Goal: Information Seeking & Learning: Check status

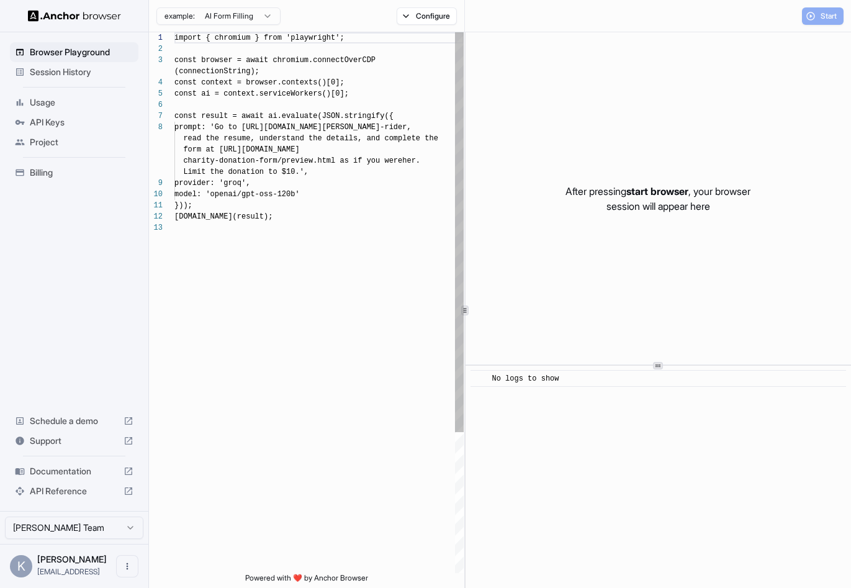
scroll to position [78, 0]
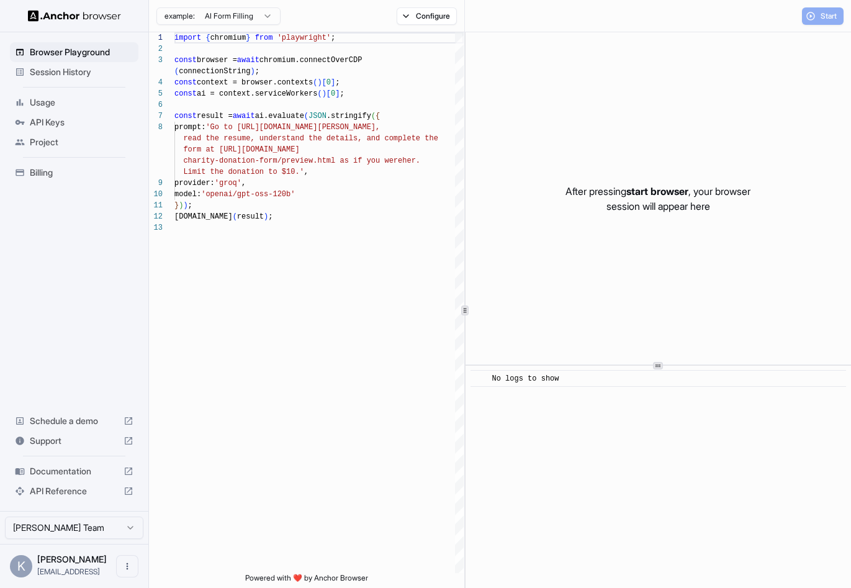
click at [58, 72] on span "Session History" at bounding box center [82, 72] width 104 height 12
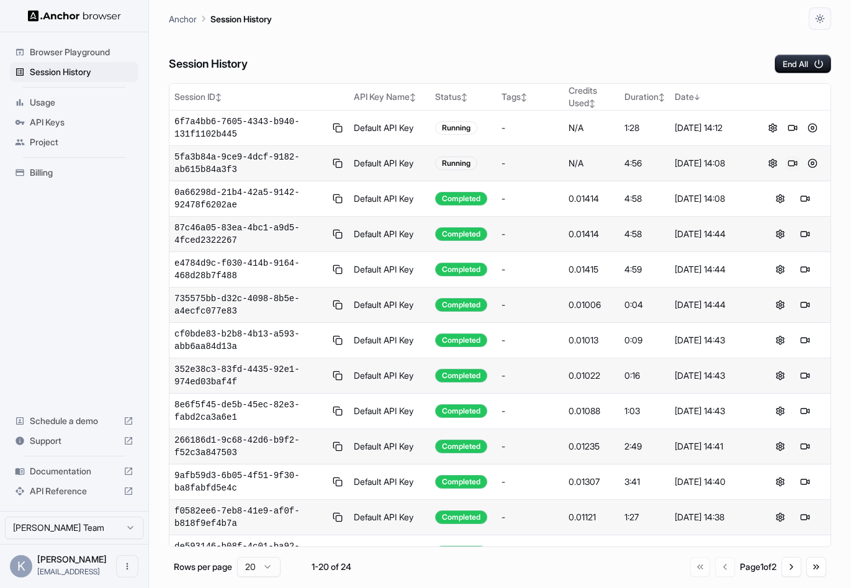
click at [791, 159] on button at bounding box center [792, 163] width 15 height 15
click at [282, 130] on span "6f7a4bb6-7605-4343-b940-131f1102b445" at bounding box center [250, 127] width 153 height 25
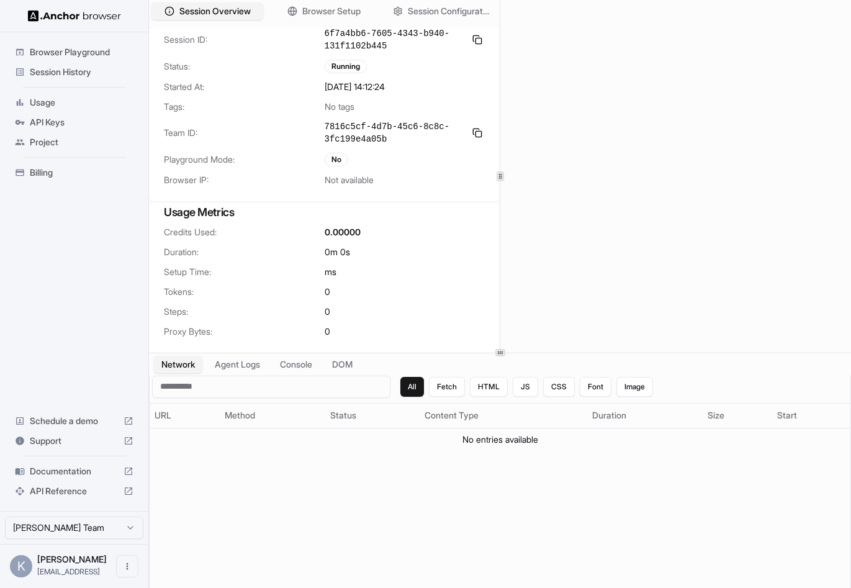
click at [81, 70] on span "Session History" at bounding box center [82, 72] width 104 height 12
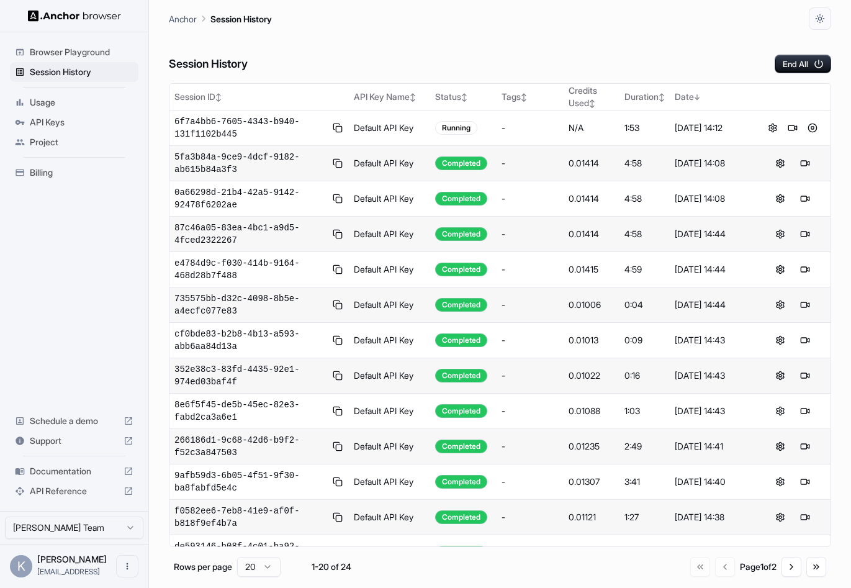
click at [52, 106] on span "Usage" at bounding box center [82, 102] width 104 height 12
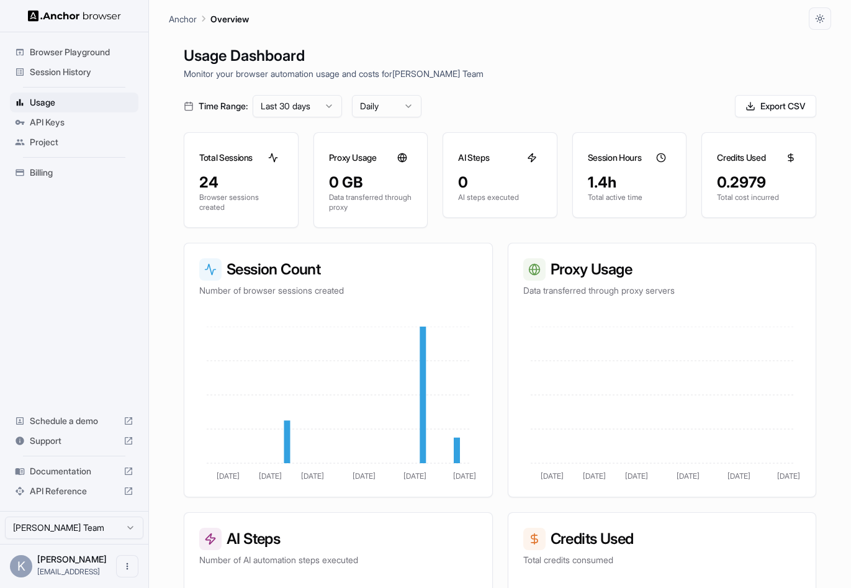
click at [52, 119] on span "API Keys" at bounding box center [82, 122] width 104 height 12
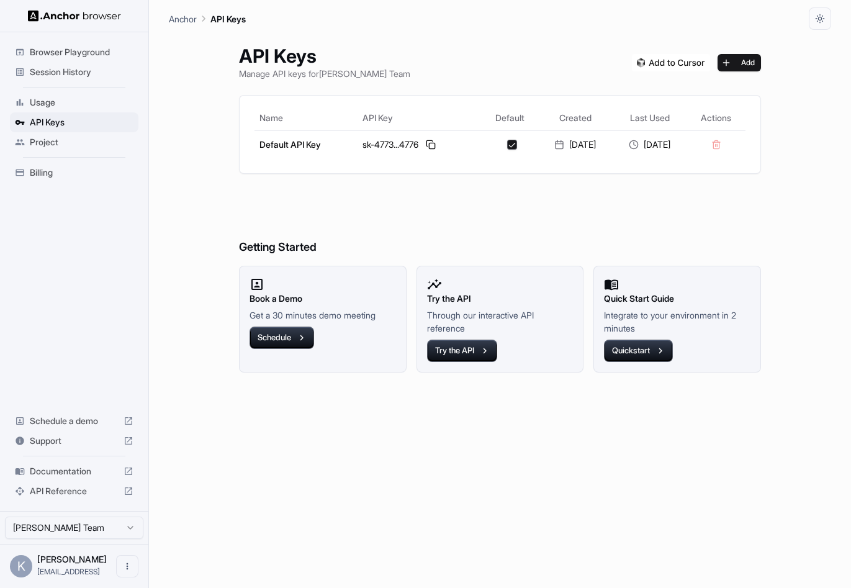
click at [52, 102] on span "Usage" at bounding box center [82, 102] width 104 height 12
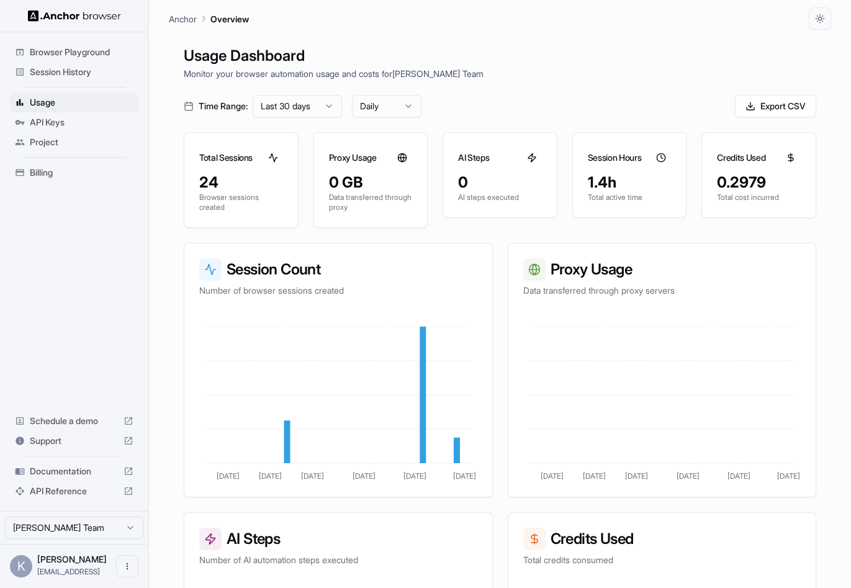
click at [53, 467] on span "Documentation" at bounding box center [74, 471] width 89 height 12
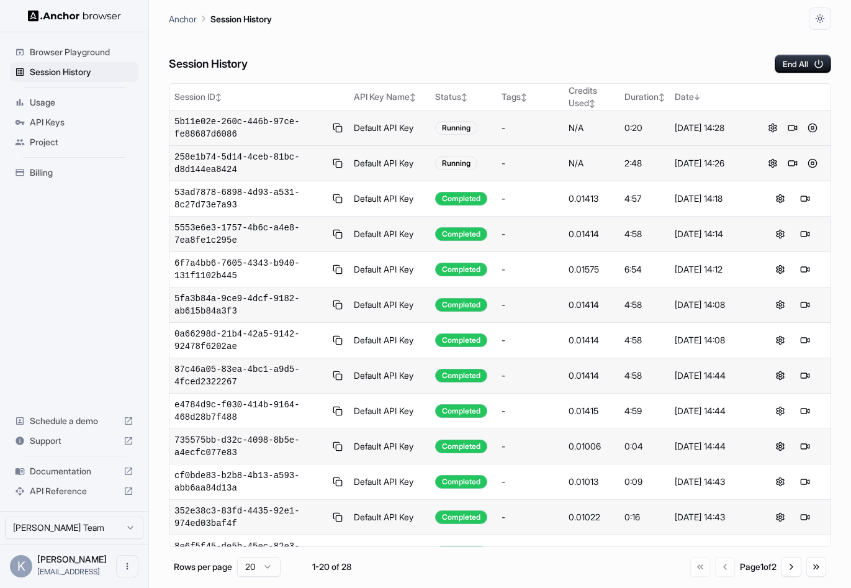
click at [796, 130] on button at bounding box center [792, 127] width 15 height 15
click at [797, 161] on button at bounding box center [792, 163] width 15 height 15
click at [792, 128] on button at bounding box center [792, 127] width 15 height 15
click at [771, 125] on button at bounding box center [772, 127] width 15 height 15
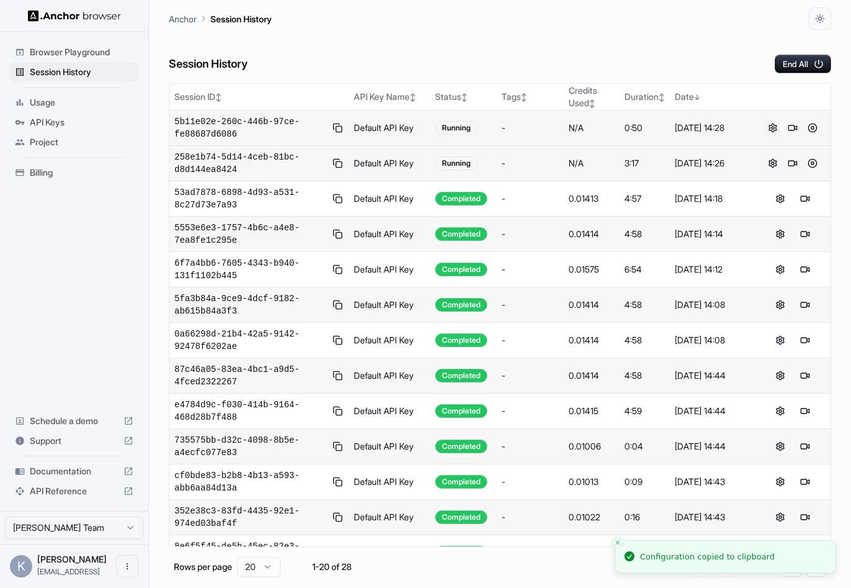
click at [771, 125] on button at bounding box center [772, 127] width 15 height 15
click at [59, 104] on span "Usage" at bounding box center [82, 102] width 104 height 12
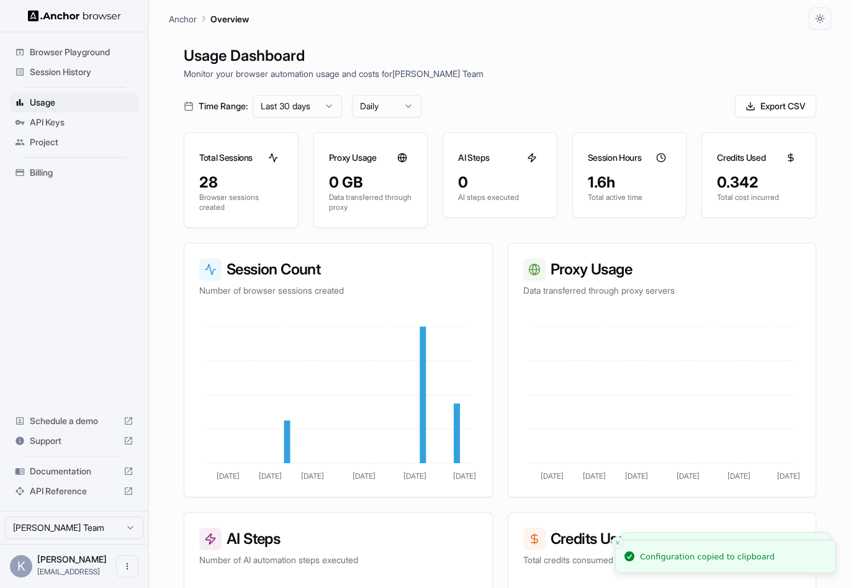
click at [56, 123] on span "API Keys" at bounding box center [82, 122] width 104 height 12
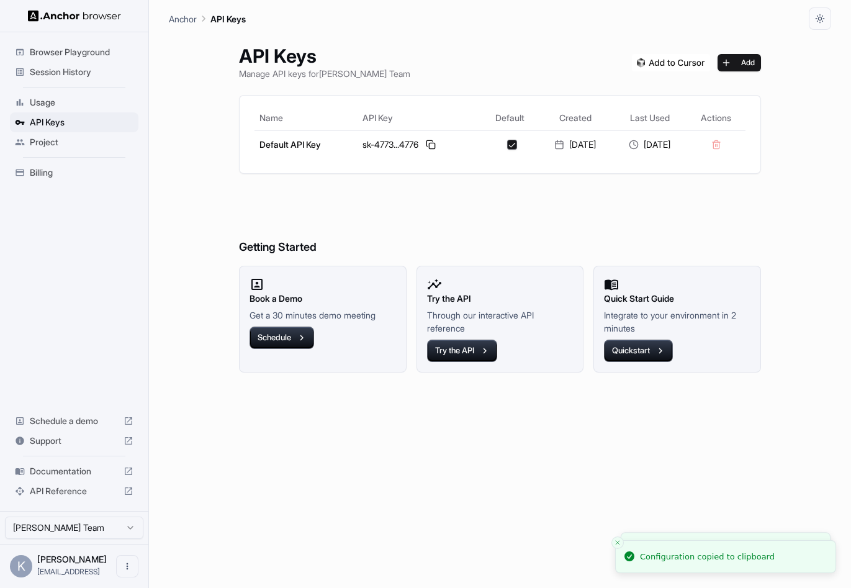
click at [53, 99] on span "Usage" at bounding box center [82, 102] width 104 height 12
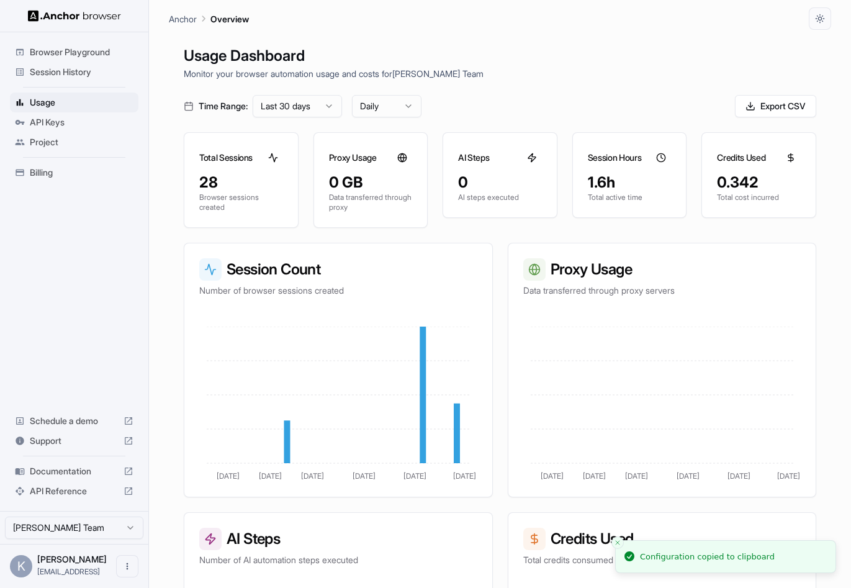
click at [55, 55] on span "Browser Playground" at bounding box center [82, 52] width 104 height 12
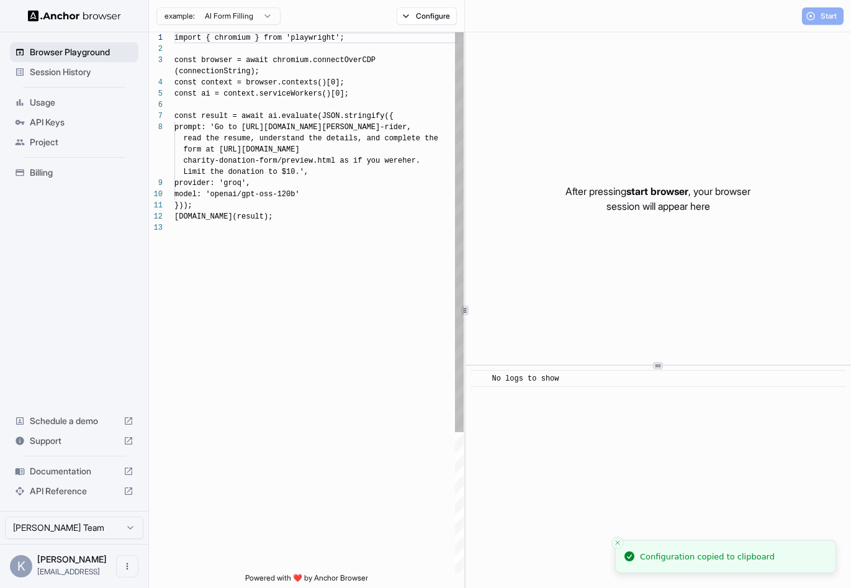
scroll to position [78, 0]
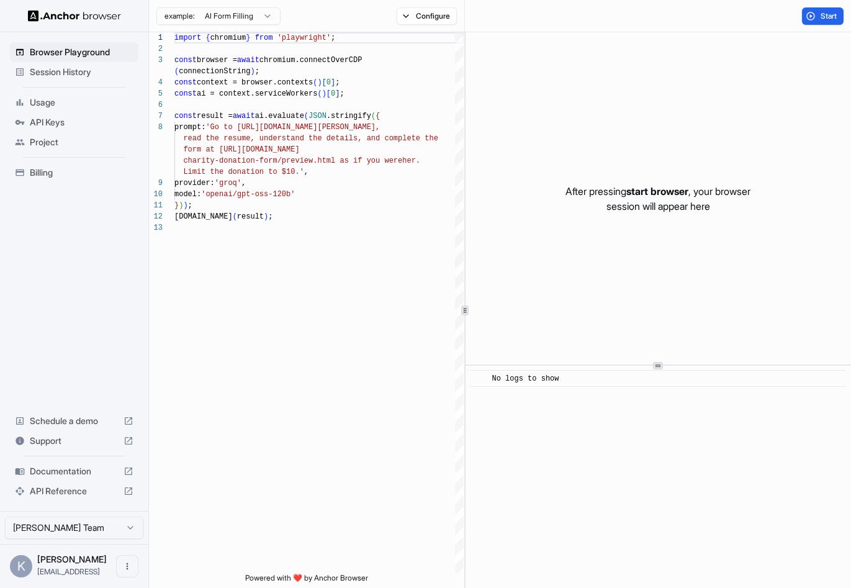
click at [58, 69] on span "Session History" at bounding box center [82, 72] width 104 height 12
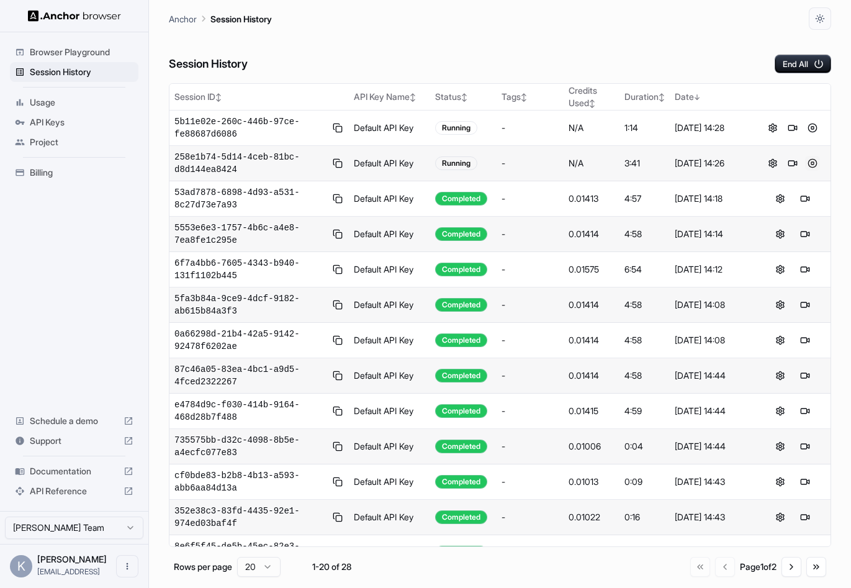
click at [813, 163] on button at bounding box center [812, 163] width 15 height 15
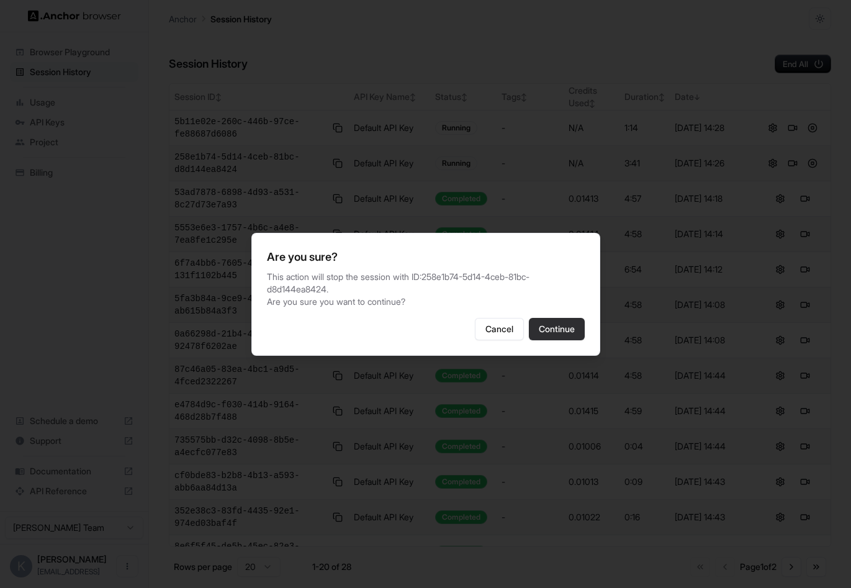
click at [559, 327] on button "Continue" at bounding box center [557, 329] width 56 height 22
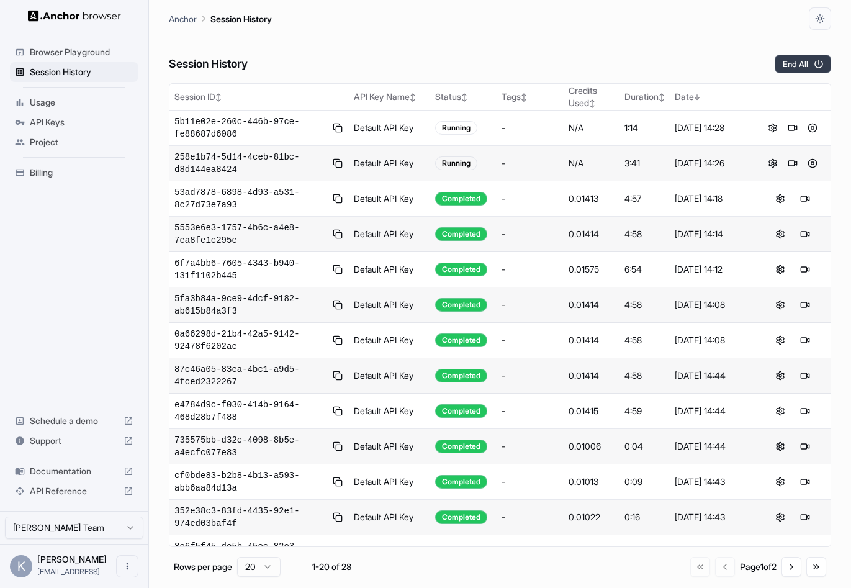
click at [810, 64] on button "End All" at bounding box center [802, 64] width 56 height 19
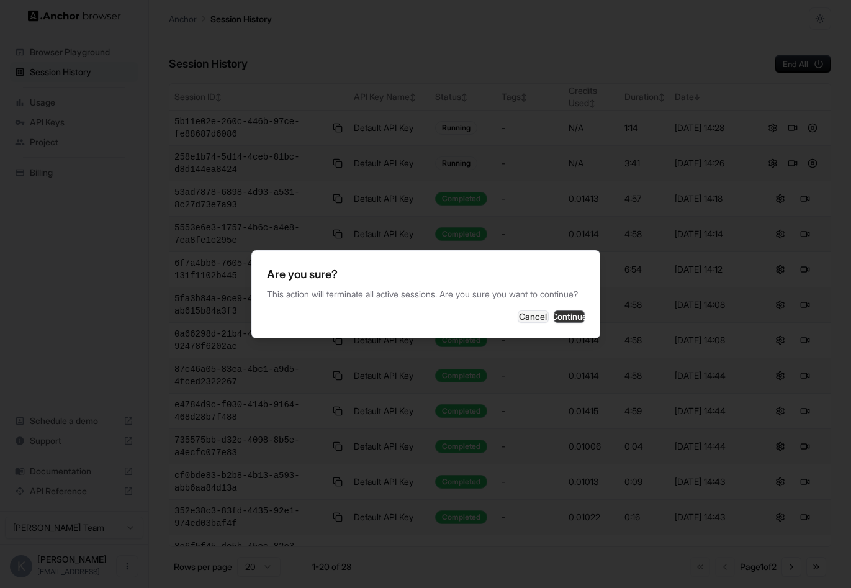
click at [567, 322] on button "Continue" at bounding box center [569, 316] width 31 height 12
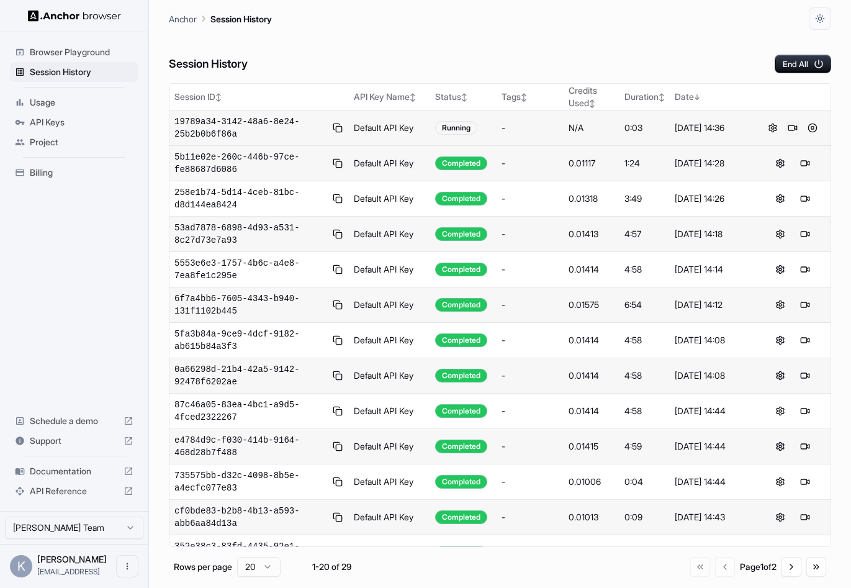
click at [791, 128] on button at bounding box center [792, 127] width 15 height 15
click at [230, 120] on span "19789a34-3142-48a6-8e24-25b2b0b6f86a" at bounding box center [250, 127] width 153 height 25
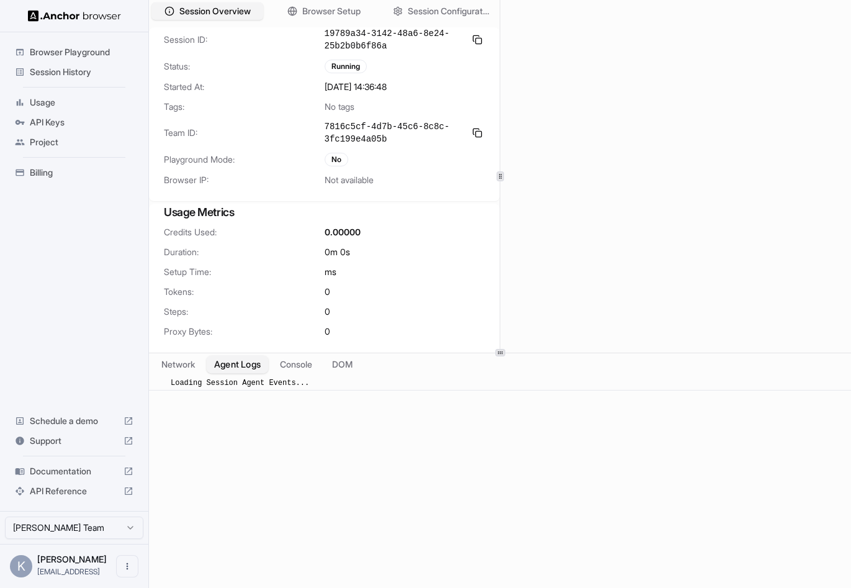
click at [231, 360] on button "Agent Logs" at bounding box center [238, 364] width 62 height 18
click at [303, 362] on button "Console" at bounding box center [296, 364] width 48 height 18
click at [344, 366] on button "DOM" at bounding box center [342, 364] width 37 height 18
click at [248, 366] on button "Agent Logs" at bounding box center [238, 364] width 62 height 18
click at [170, 364] on button "Network" at bounding box center [178, 364] width 50 height 18
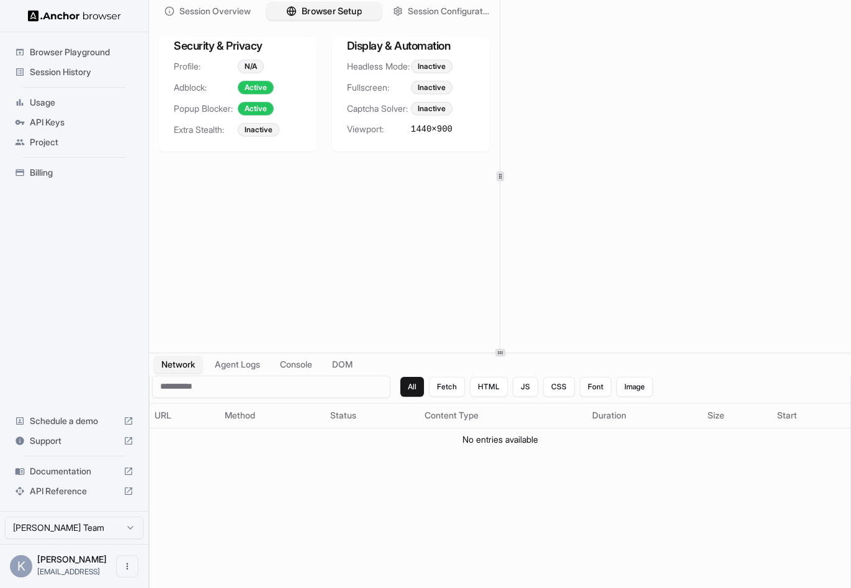
click at [298, 12] on button "Browser Setup" at bounding box center [324, 11] width 115 height 18
click at [405, 14] on button "Session Configuration" at bounding box center [440, 11] width 115 height 18
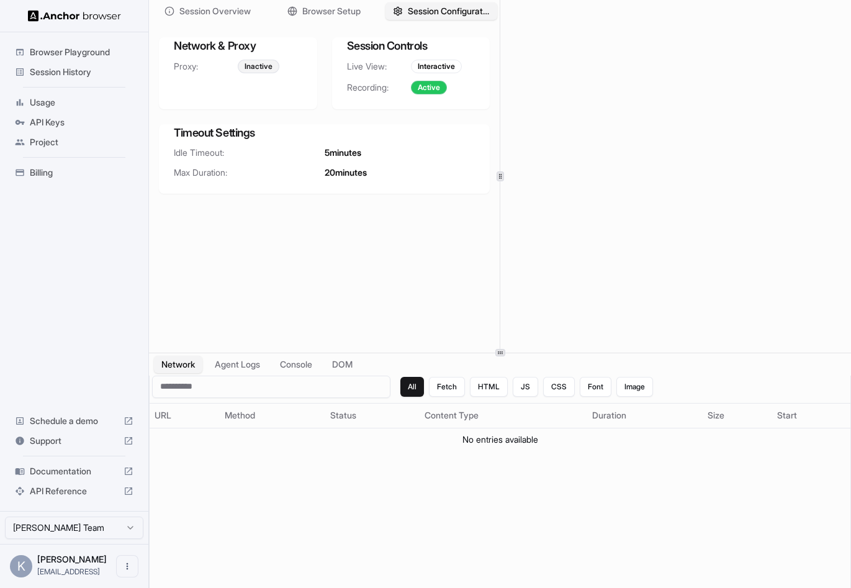
click at [433, 63] on div "Interactive" at bounding box center [436, 67] width 51 height 14
click at [432, 87] on div "Active" at bounding box center [429, 88] width 36 height 14
click at [326, 97] on div "Network & Proxy Proxy: Inactive Session Controls Live View: Interactive Recordi…" at bounding box center [324, 115] width 331 height 156
click at [349, 169] on span "20 minutes" at bounding box center [346, 172] width 42 height 12
click at [263, 64] on div "Inactive" at bounding box center [259, 67] width 42 height 14
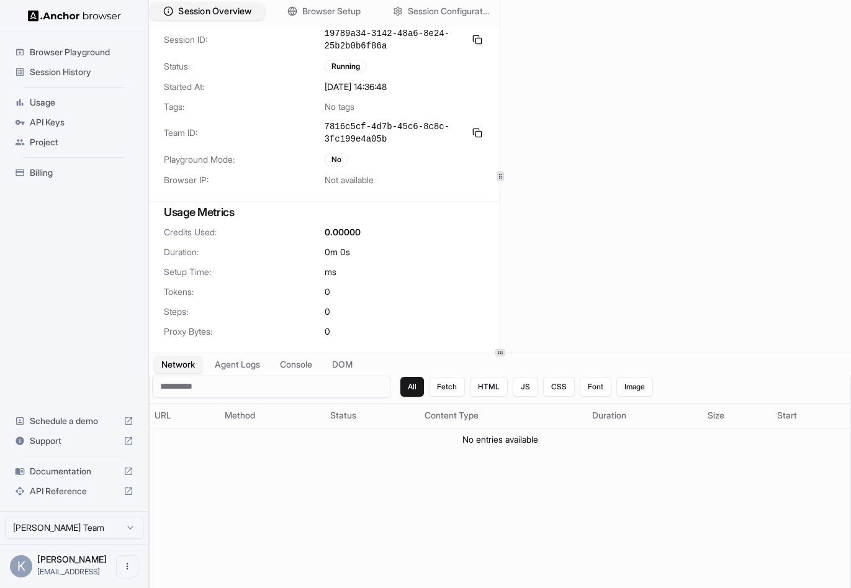
click at [207, 15] on span "Session Overview" at bounding box center [214, 11] width 73 height 13
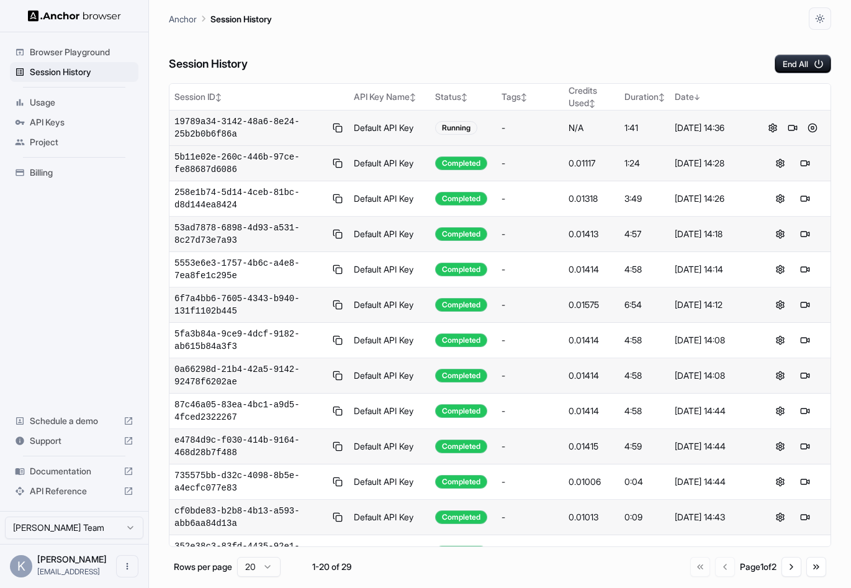
click at [380, 128] on td "Default API Key" at bounding box center [389, 127] width 81 height 35
click at [773, 129] on button at bounding box center [772, 127] width 15 height 15
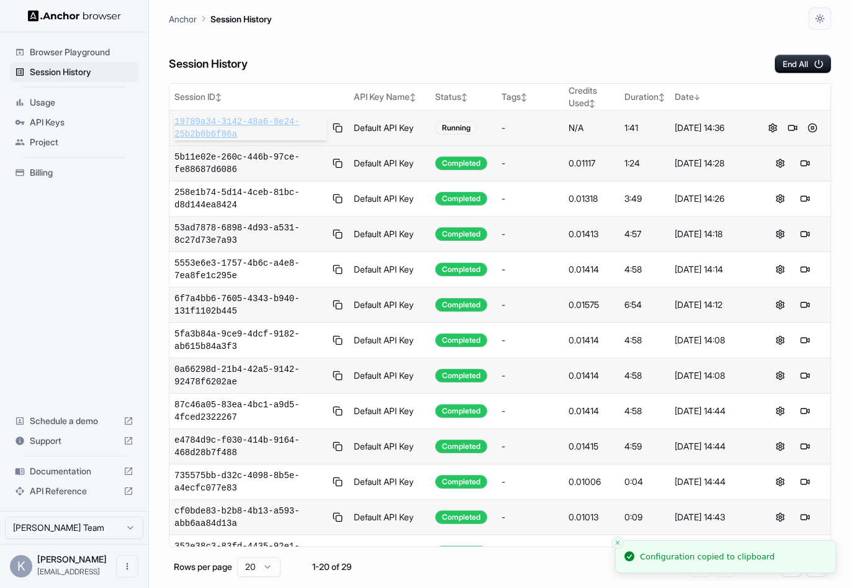
click at [244, 116] on span "19789a34-3142-48a6-8e24-25b2b0b6f86a" at bounding box center [250, 127] width 153 height 25
click at [63, 16] on img at bounding box center [74, 16] width 93 height 12
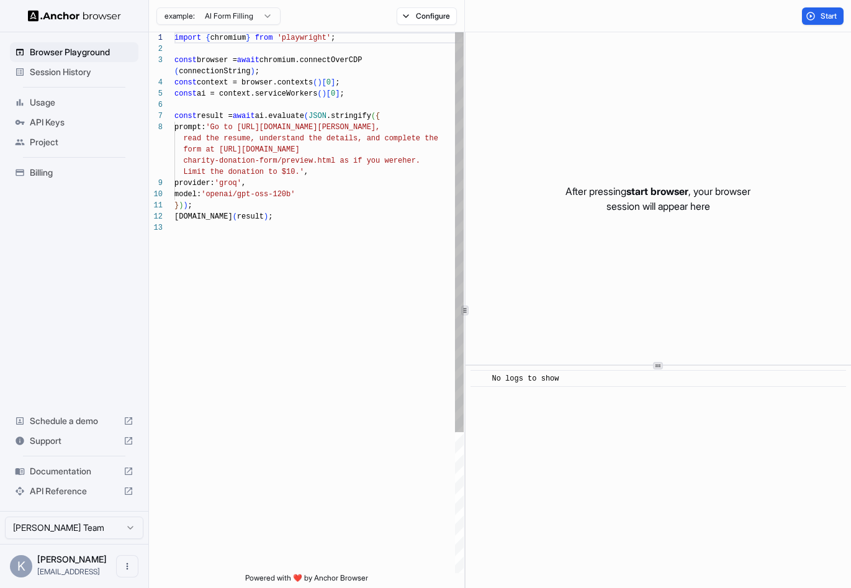
scroll to position [78, 0]
click at [91, 13] on img at bounding box center [74, 16] width 93 height 12
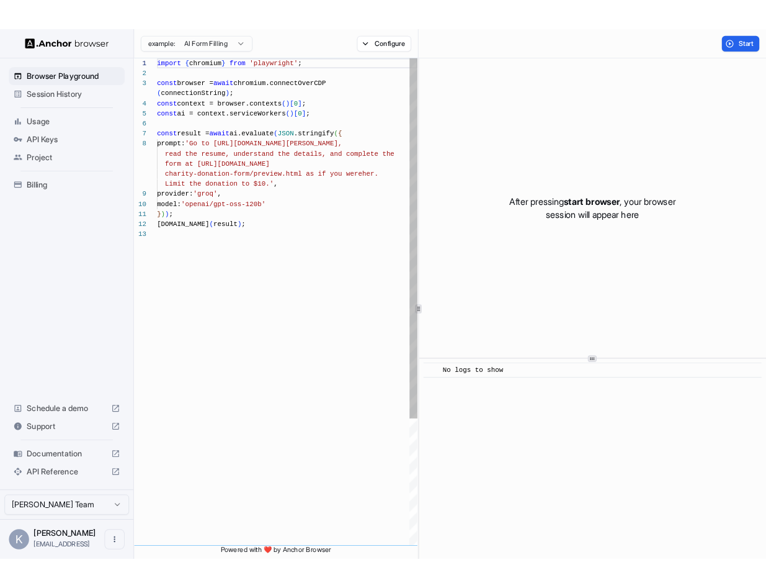
scroll to position [78, 0]
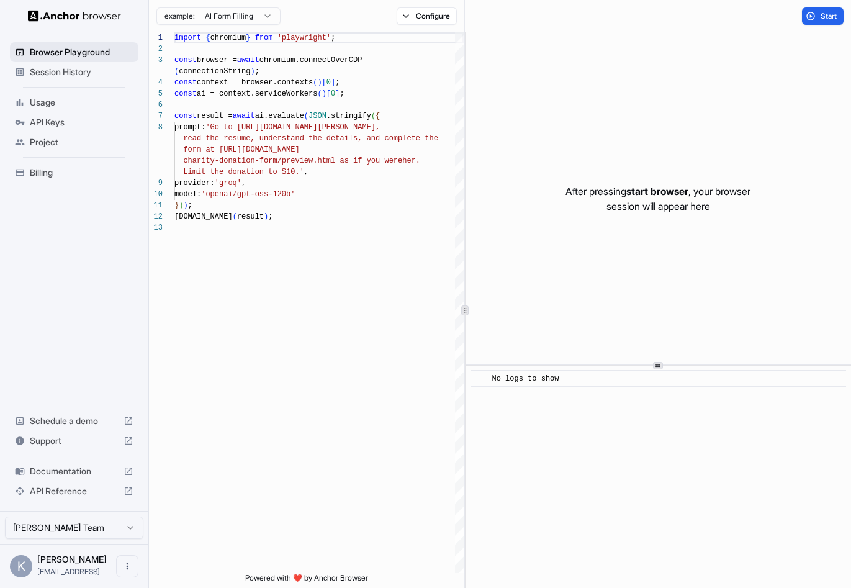
click at [83, 52] on span "Browser Playground" at bounding box center [82, 52] width 104 height 12
click at [77, 69] on span "Session History" at bounding box center [82, 72] width 104 height 12
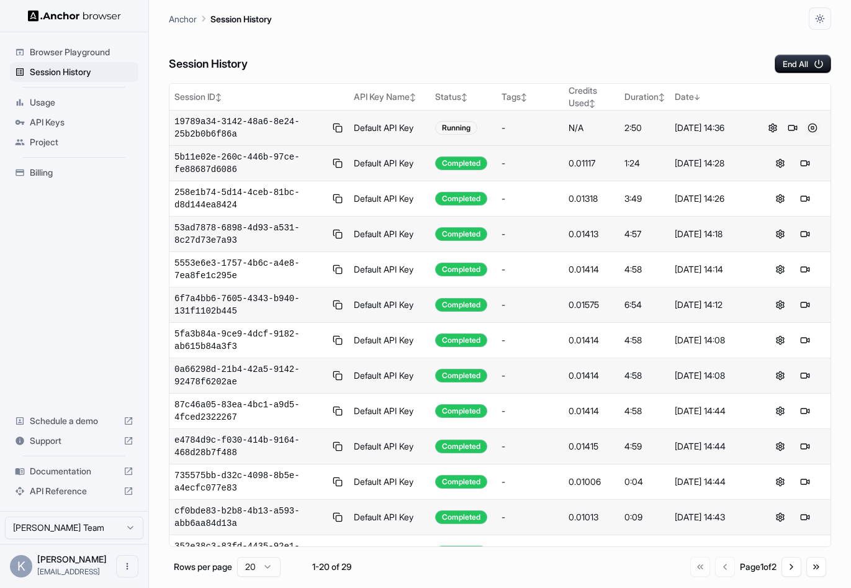
click at [812, 127] on button at bounding box center [812, 127] width 15 height 15
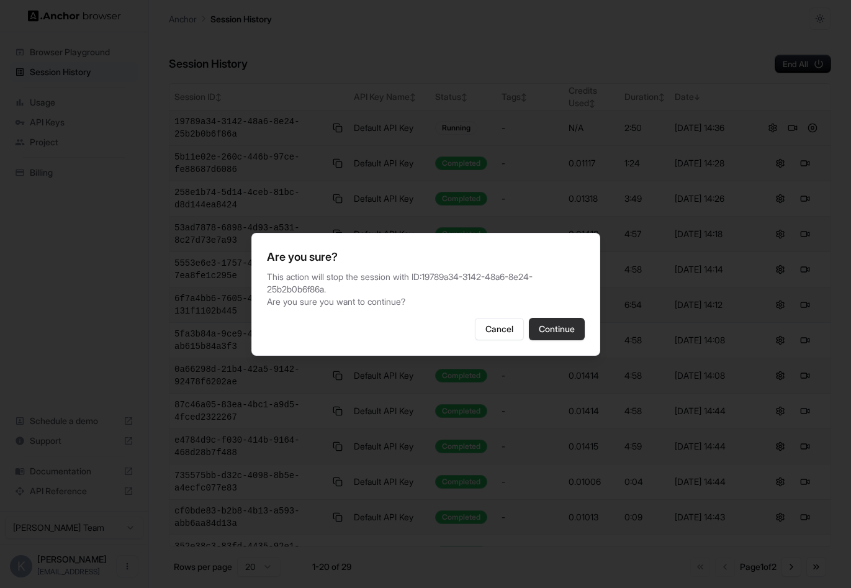
click at [560, 340] on button "Continue" at bounding box center [557, 329] width 56 height 22
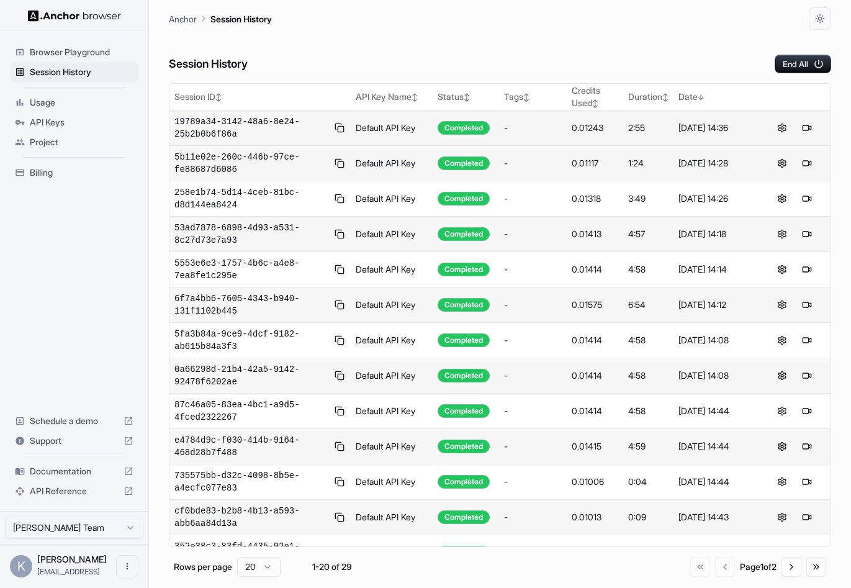
click at [36, 163] on div "Billing" at bounding box center [74, 173] width 128 height 20
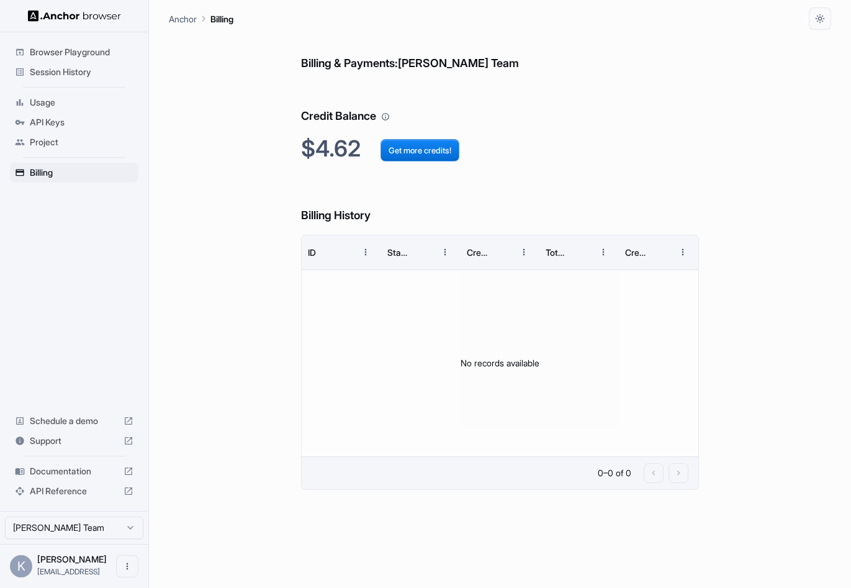
click at [79, 71] on span "Session History" at bounding box center [82, 72] width 104 height 12
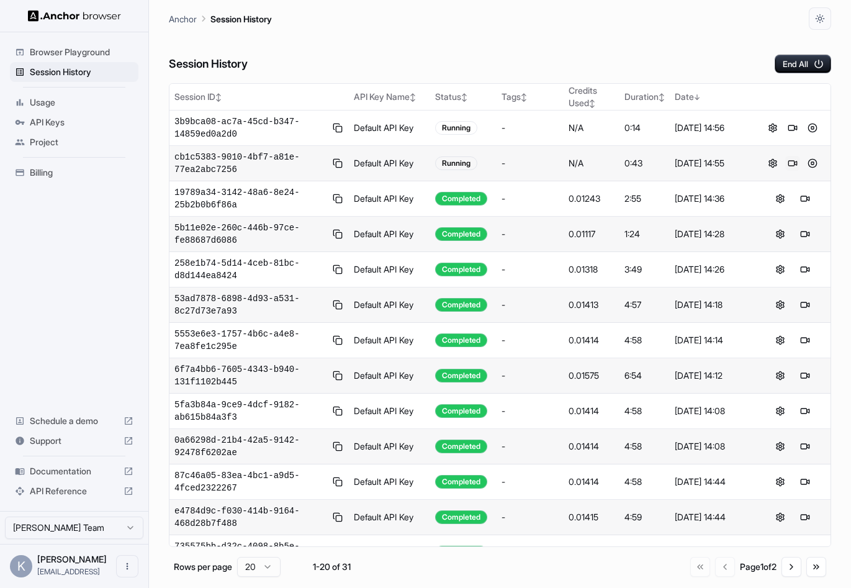
click at [790, 164] on button at bounding box center [792, 163] width 15 height 15
click at [792, 125] on button at bounding box center [792, 127] width 15 height 15
click at [815, 163] on button at bounding box center [812, 163] width 15 height 15
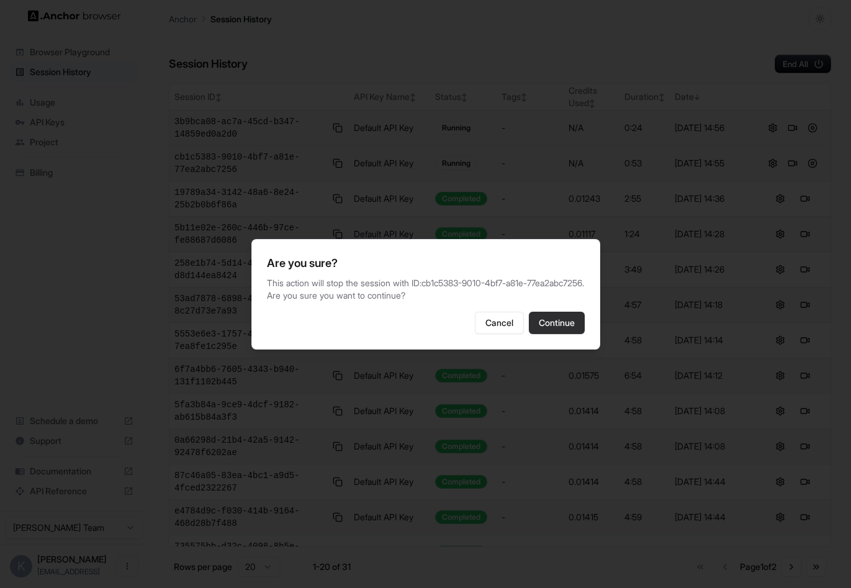
click at [558, 334] on button "Continue" at bounding box center [557, 323] width 56 height 22
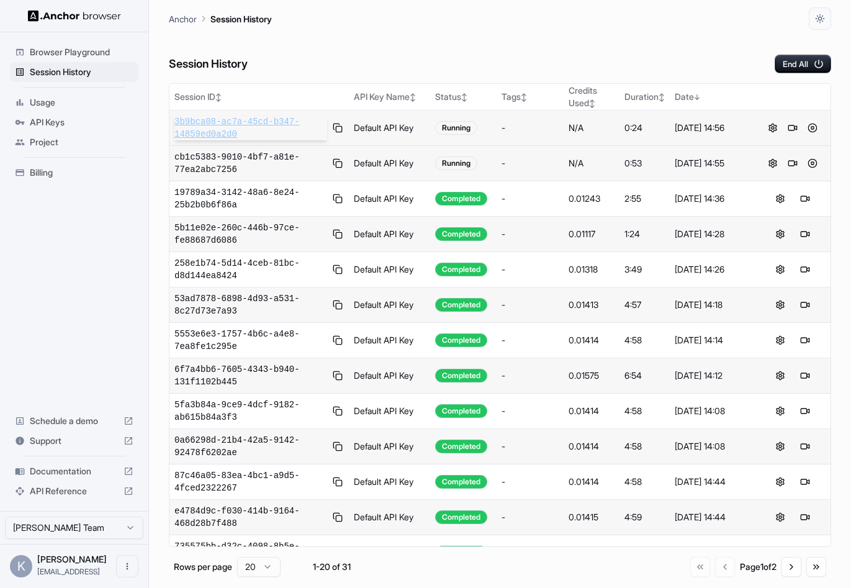
click at [214, 122] on span "3b9bca08-ac7a-45cd-b347-14859ed0a2d0" at bounding box center [250, 127] width 153 height 25
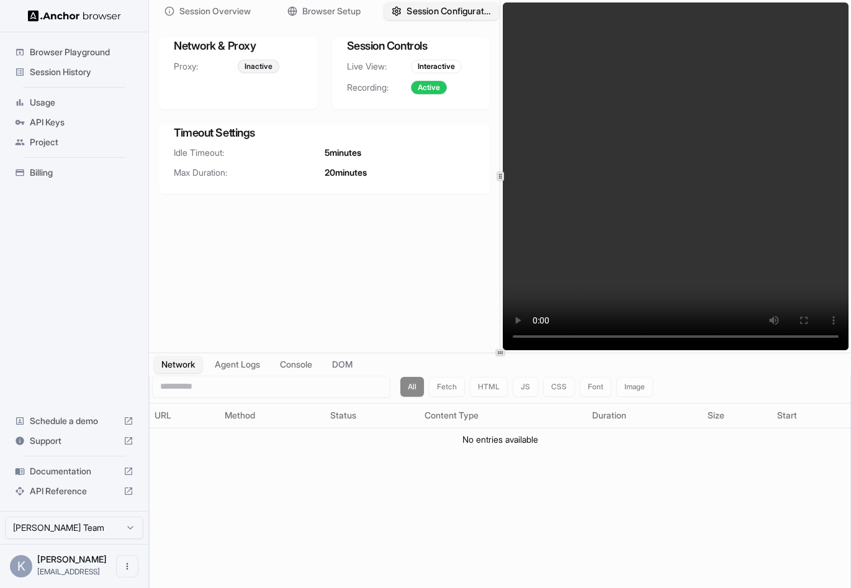
click at [423, 11] on span "Session Configuration" at bounding box center [448, 11] width 84 height 13
click at [231, 47] on h3 "Network & Proxy" at bounding box center [238, 45] width 128 height 17
click at [256, 62] on div "Inactive" at bounding box center [259, 67] width 42 height 14
click at [361, 153] on span "5 minutes" at bounding box center [343, 152] width 37 height 12
click at [218, 134] on h3 "Timeout Settings" at bounding box center [324, 132] width 301 height 17
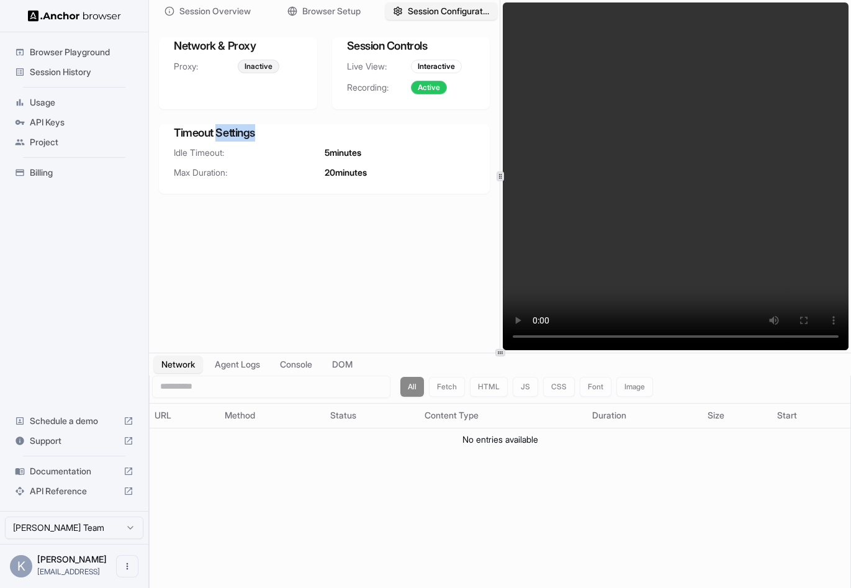
click at [218, 134] on h3 "Timeout Settings" at bounding box center [324, 132] width 301 height 17
click at [174, 133] on h3 "Timeout Settings" at bounding box center [324, 132] width 301 height 17
drag, startPoint x: 174, startPoint y: 133, endPoint x: 423, endPoint y: 172, distance: 252.4
click at [423, 172] on div "Timeout Settings Idle Timeout: 5 minutes Max Duration: 20 minutes" at bounding box center [324, 159] width 331 height 70
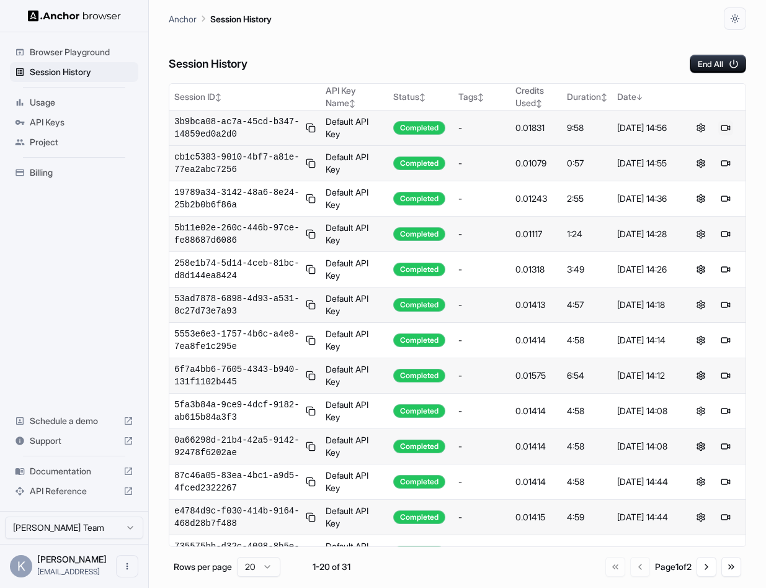
click at [731, 130] on button at bounding box center [726, 127] width 15 height 15
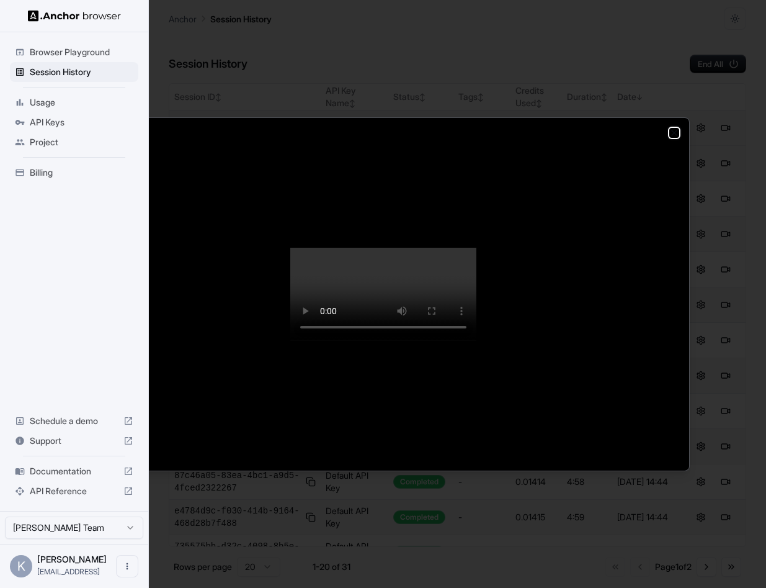
click at [674, 127] on icon "button" at bounding box center [675, 132] width 10 height 10
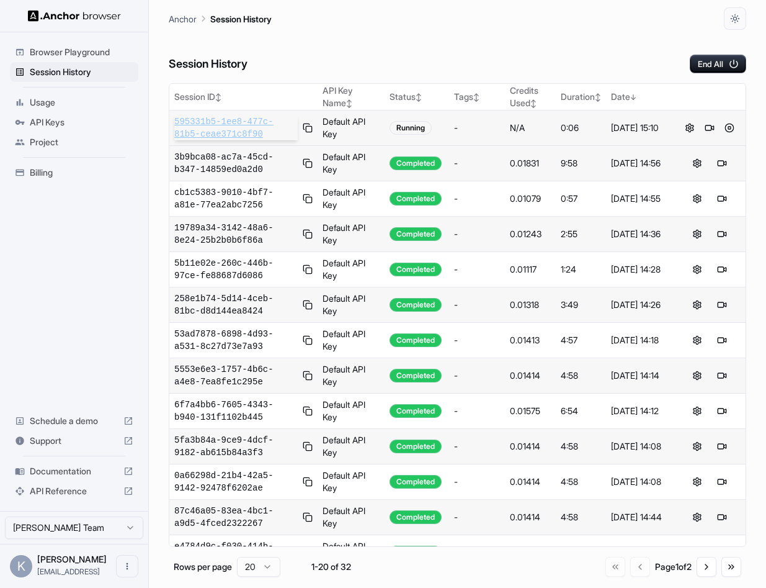
click at [214, 117] on span "595331b5-1ee8-477c-81b5-ceae371c8f90" at bounding box center [235, 127] width 123 height 25
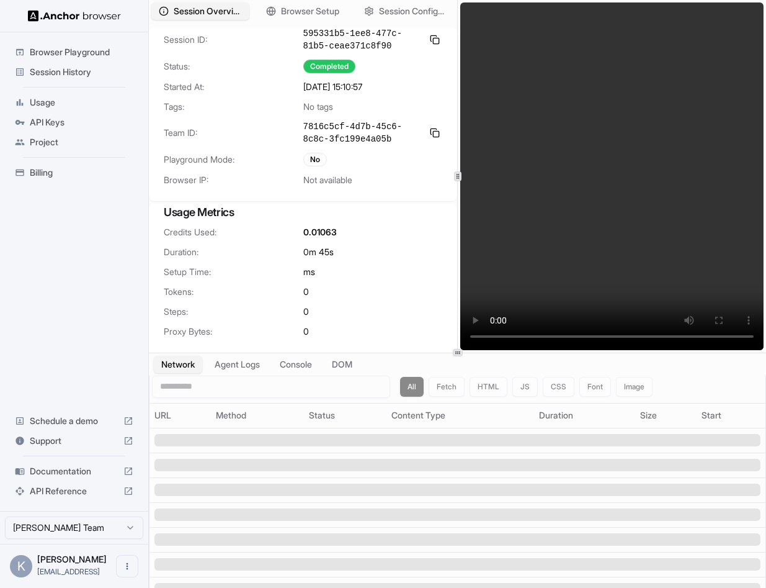
click at [100, 19] on img at bounding box center [74, 16] width 93 height 12
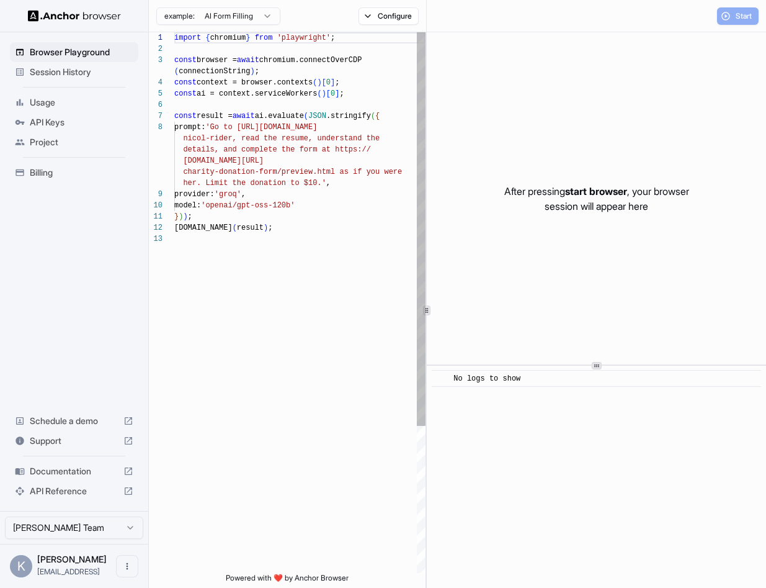
scroll to position [78, 0]
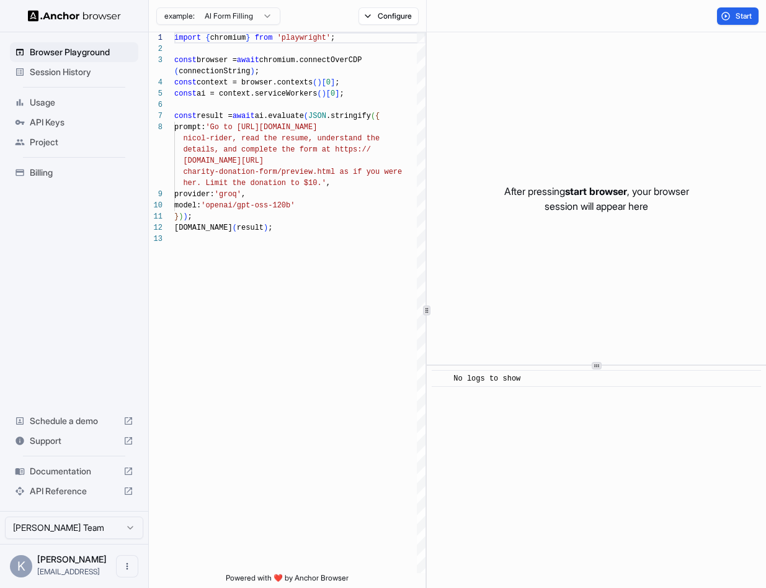
click at [99, 11] on img at bounding box center [74, 16] width 93 height 12
click at [68, 74] on span "Session History" at bounding box center [82, 72] width 104 height 12
